Goal: Navigation & Orientation: Find specific page/section

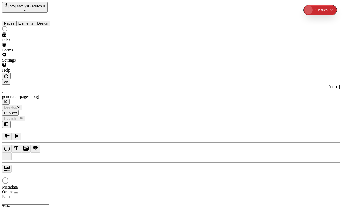
type input "/generated-page-lpptgj"
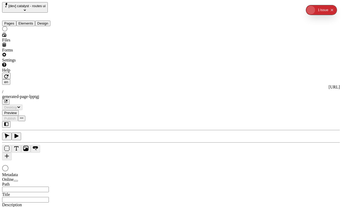
type input "/generated-page-lpptgj"
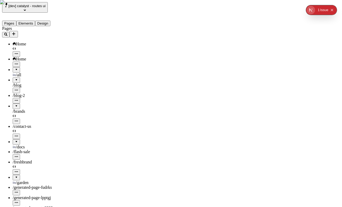
click at [32, 57] on div "Home" at bounding box center [39, 59] width 53 height 5
click at [15, 68] on div at bounding box center [16, 68] width 3 height 0
type input "/"
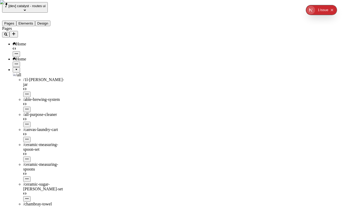
click at [48, 73] on div "/all" at bounding box center [39, 75] width 53 height 5
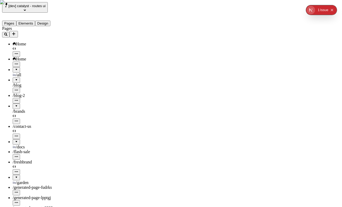
click at [13, 73] on div "/all" at bounding box center [39, 75] width 53 height 5
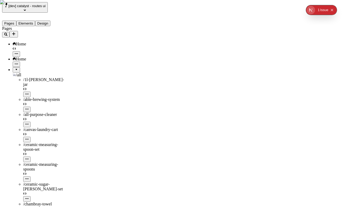
click at [33, 73] on div "/all" at bounding box center [39, 75] width 53 height 5
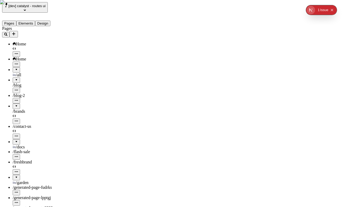
click at [40, 5] on span "[dev] catalyst - routes ui" at bounding box center [26, 6] width 37 height 4
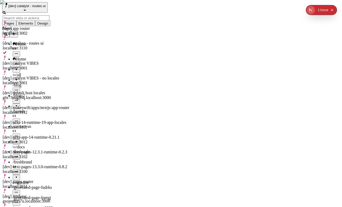
scroll to position [112, 0]
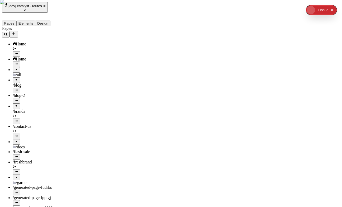
click at [43, 8] on span "[dev] catalyst - routes ui" at bounding box center [26, 6] width 37 height 4
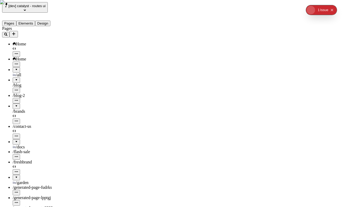
click at [46, 7] on span "[dev] catalyst - routes ui" at bounding box center [26, 6] width 37 height 4
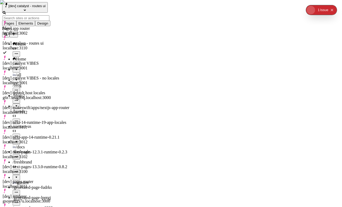
scroll to position [102, 0]
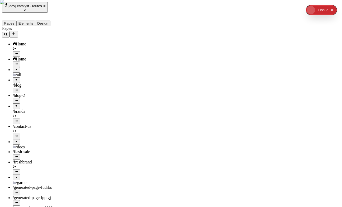
click at [46, 6] on span "[dev] catalyst - routes ui" at bounding box center [26, 6] width 37 height 4
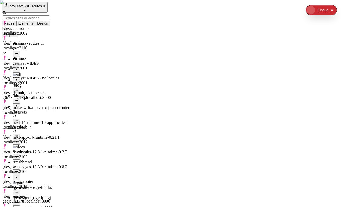
scroll to position [87, 0]
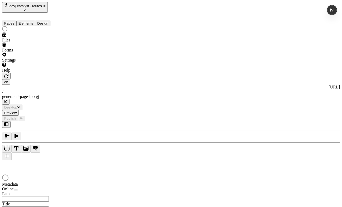
type input "/generated-page-lpptgj"
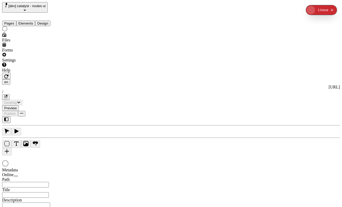
type input "/"
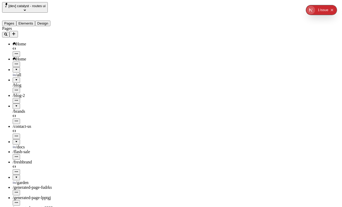
click at [46, 4] on span "[dev] catalyst - routes ui" at bounding box center [26, 6] width 37 height 4
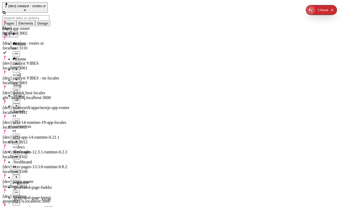
scroll to position [112, 0]
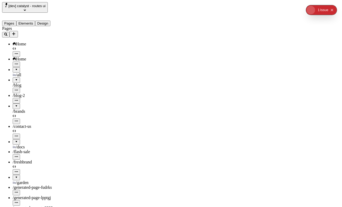
click at [46, 5] on span "[dev] catalyst - routes ui" at bounding box center [26, 6] width 37 height 4
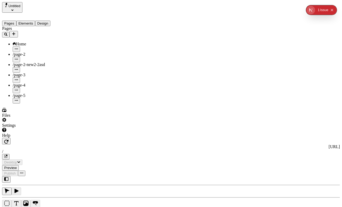
click at [39, 73] on div "/page-3" at bounding box center [39, 75] width 53 height 5
type input "/"
type input "/page-3"
click at [30, 128] on div "Settings" at bounding box center [33, 123] width 63 height 10
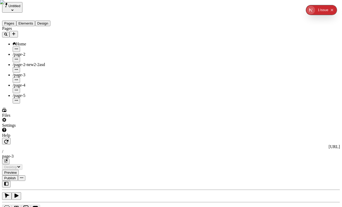
click at [40, 62] on div "/page-2-new2-2asd" at bounding box center [39, 67] width 53 height 10
type input "/page-2-new2-2asd"
click at [37, 42] on div "Home" at bounding box center [39, 44] width 53 height 5
click at [34, 52] on div "/page-2" at bounding box center [39, 54] width 53 height 5
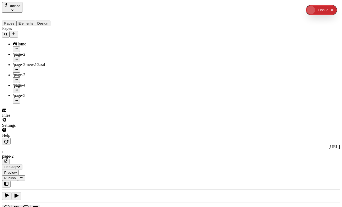
type input "/page-2"
click at [41, 42] on div "Home" at bounding box center [39, 44] width 53 height 5
click at [8, 139] on icon "button" at bounding box center [6, 141] width 4 height 4
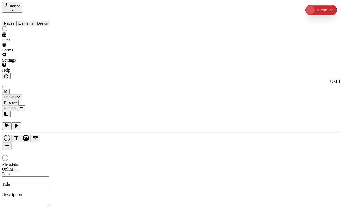
type input "/"
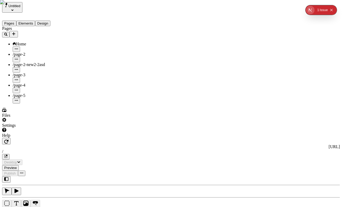
click at [334, 6] on div "0 1 Issue" at bounding box center [320, 10] width 31 height 8
click at [333, 9] on icon "Collapse issues badge" at bounding box center [331, 9] width 3 height 3
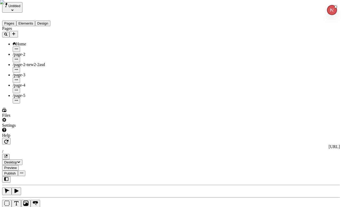
scroll to position [41, 0]
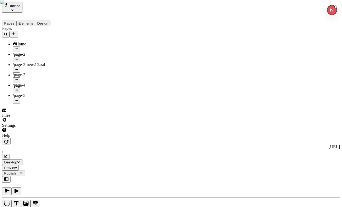
checkbox input "false"
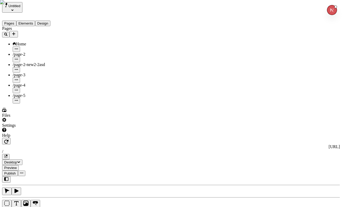
click at [269, 156] on div "Reset to base Alt + Click" at bounding box center [273, 167] width 9 height 29
